Goal: Ask a question: Seek information or help from site administrators or community

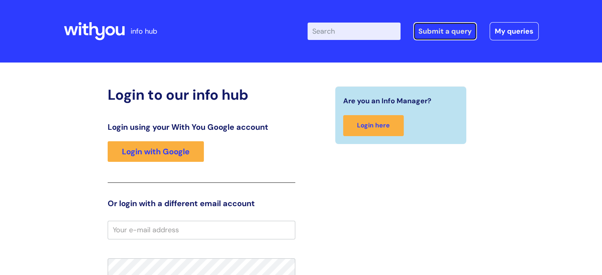
click at [428, 31] on link "Submit a query" at bounding box center [445, 31] width 64 height 18
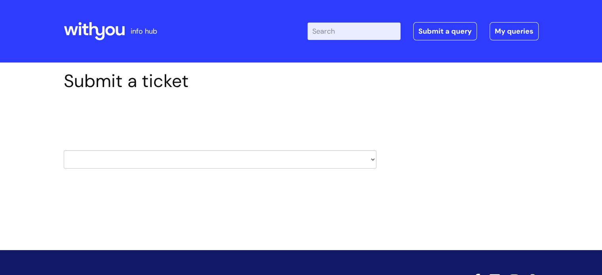
click at [173, 157] on select "HR / People IT and Support Clinical Drug Alerts Finance Accounts Data Support T…" at bounding box center [220, 159] width 312 height 18
select select "it_and_support"
click at [64, 150] on select "HR / People IT and Support Clinical Drug Alerts Finance Accounts Data Support T…" at bounding box center [220, 159] width 312 height 18
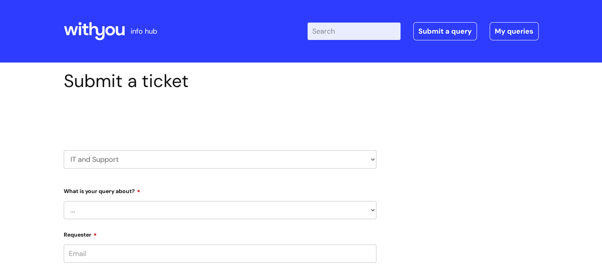
click at [143, 205] on select "... Mobile Phone Reset & MFA Accounts, Starters and Leavers IT Hardware issue I…" at bounding box center [220, 210] width 312 height 18
select select "I need help logging in"
click at [64, 201] on select "... Mobile Phone Reset & MFA Accounts, Starters and Leavers IT Hardware issue I…" at bounding box center [220, 210] width 312 height 18
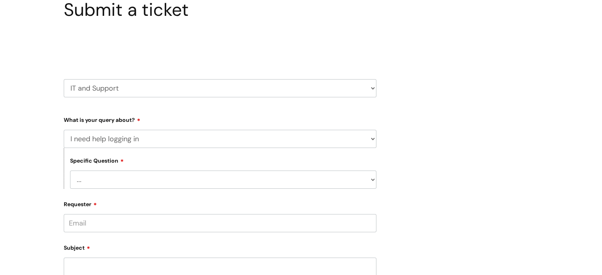
scroll to position [79, 0]
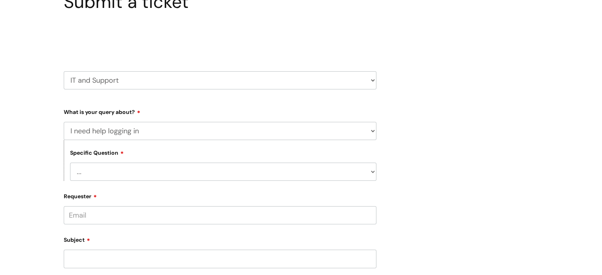
click at [124, 173] on select "... I need help logging into my laptop/chromebook I need access or help logging…" at bounding box center [223, 172] width 306 height 18
select select "I need access or help logging into a system, including Single Sign On"
click at [70, 163] on select "... I need help logging into my laptop/chromebook I need access or help logging…" at bounding box center [223, 172] width 306 height 18
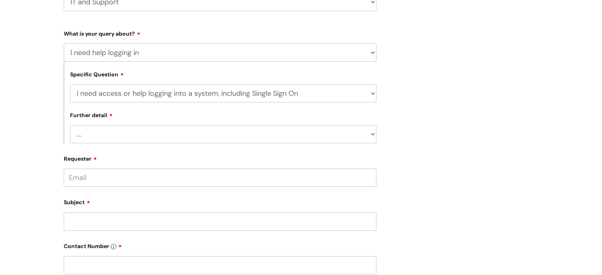
scroll to position [158, 0]
click at [128, 134] on select "... Nebula Halo IT Portal PCMIS Ulysses iTrent CJSM NHS email Summary Care Reco…" at bounding box center [223, 133] width 306 height 18
select select "Nebula"
click at [70, 125] on select "... Nebula Halo IT Portal PCMIS Ulysses iTrent CJSM NHS email Summary Care Reco…" at bounding box center [223, 133] width 306 height 18
click at [112, 182] on input "Requester" at bounding box center [220, 177] width 312 height 18
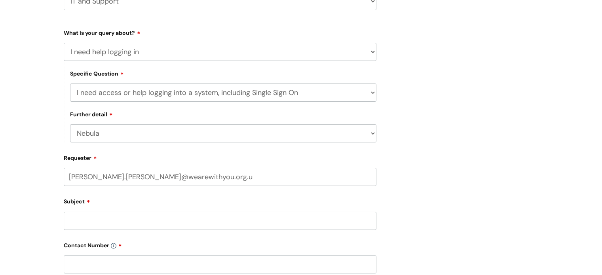
type input "marcia.mackie@wearewithyou.org.uk"
